Goal: Information Seeking & Learning: Learn about a topic

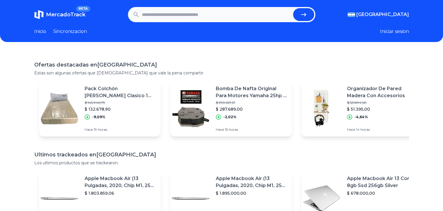
click at [176, 18] on input "text" at bounding box center [216, 14] width 149 height 13
type input "**********"
click at [293, 8] on button "submit" at bounding box center [303, 14] width 21 height 13
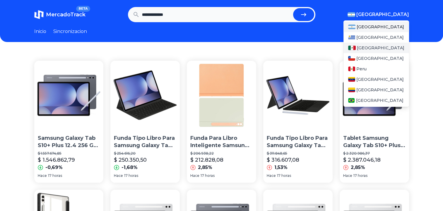
drag, startPoint x: 405, startPoint y: 13, endPoint x: 369, endPoint y: 46, distance: 47.8
click at [369, 18] on div "Argentina Argentina Uruguay Mexico Chile Peru Venezuela Colombia Brasil" at bounding box center [377, 14] width 61 height 7
click at [369, 46] on span "[GEOGRAPHIC_DATA]" at bounding box center [380, 48] width 47 height 6
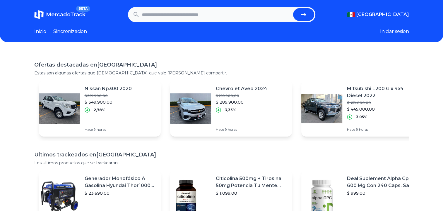
click at [227, 13] on input "text" at bounding box center [216, 14] width 149 height 13
type input "**********"
click at [293, 8] on button "submit" at bounding box center [303, 14] width 21 height 13
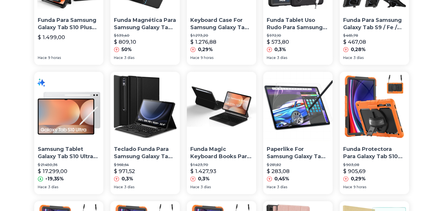
scroll to position [119, 0]
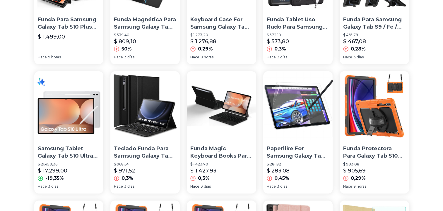
click at [59, 151] on p "Samsung Tablet Galaxy Tab S10 Ultra Plata 12gb 256gb" at bounding box center [69, 152] width 62 height 15
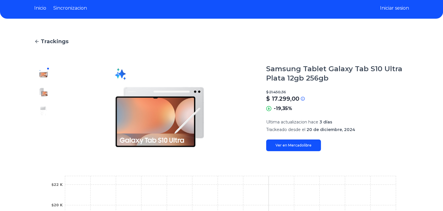
scroll to position [23, 0]
